Goal: Task Accomplishment & Management: Manage account settings

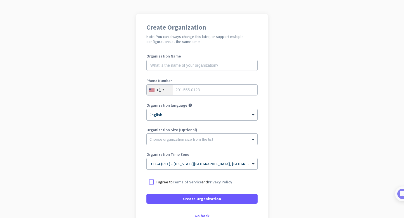
scroll to position [29, 0]
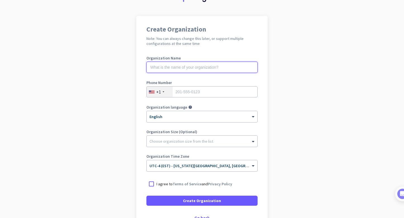
click at [197, 67] on input "text" at bounding box center [201, 67] width 111 height 11
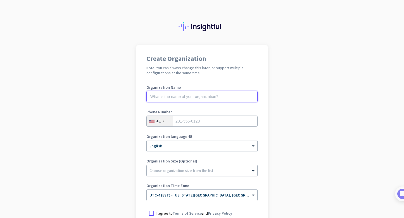
scroll to position [69, 0]
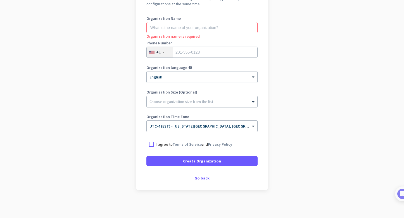
click at [199, 179] on div "Go back" at bounding box center [201, 178] width 111 height 4
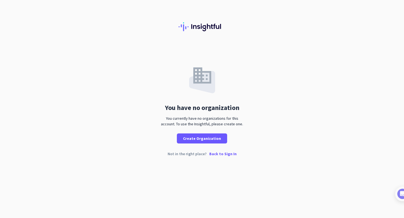
click at [223, 155] on p "Back to Sign In" at bounding box center [222, 154] width 27 height 4
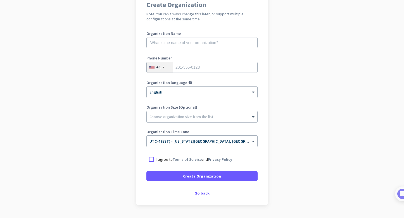
scroll to position [52, 0]
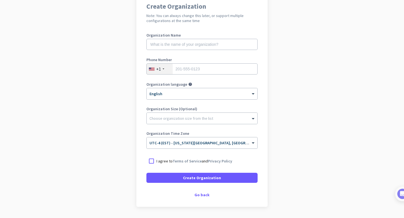
click at [185, 36] on label "Organization Name" at bounding box center [201, 35] width 111 height 4
click at [185, 43] on input "text" at bounding box center [201, 44] width 111 height 11
type input "Mercor"
click at [195, 69] on input "tel" at bounding box center [201, 68] width 111 height 11
type input "2022857208"
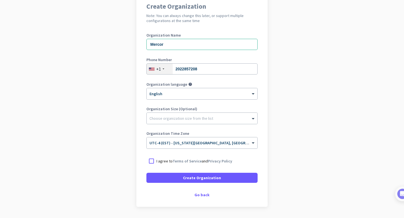
click at [137, 109] on div "Create Organization Note: You can always change this later, or support multiple…" at bounding box center [201, 100] width 131 height 214
click at [152, 164] on div at bounding box center [151, 161] width 10 height 10
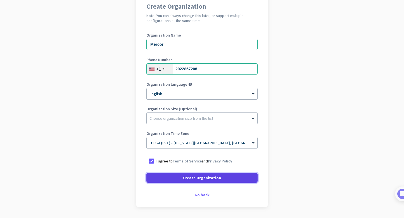
click at [189, 173] on span at bounding box center [201, 177] width 111 height 13
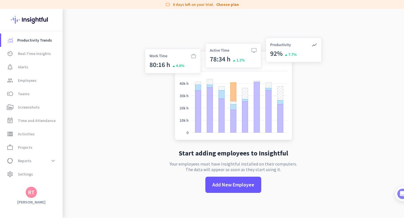
click at [32, 192] on div "RT" at bounding box center [31, 193] width 7 height 6
click at [54, 182] on span "Sign out" at bounding box center [61, 181] width 34 height 5
